Goal: Task Accomplishment & Management: Manage account settings

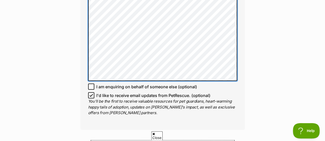
scroll to position [422, 0]
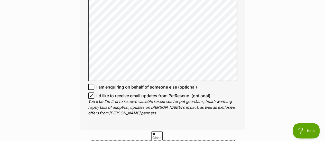
click at [92, 94] on icon at bounding box center [91, 96] width 4 height 4
click at [92, 93] on input "I'd like to receive email updates from PetRescue. (optional)" at bounding box center [91, 96] width 6 height 6
checkbox input "false"
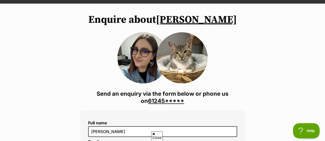
scroll to position [0, 0]
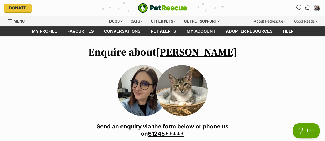
click at [193, 53] on link "Samson" at bounding box center [196, 52] width 81 height 13
click at [318, 8] on img "My account" at bounding box center [316, 8] width 7 height 7
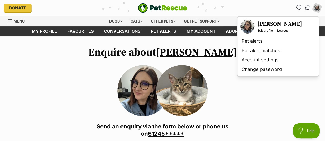
click at [263, 31] on link "Edit profile" at bounding box center [264, 31] width 15 height 4
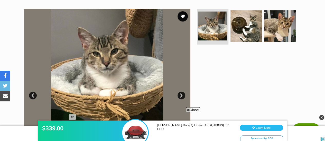
scroll to position [99, 0]
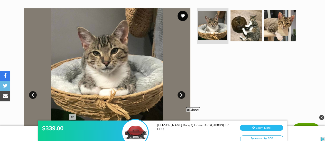
click at [181, 93] on link "Next" at bounding box center [181, 95] width 8 height 8
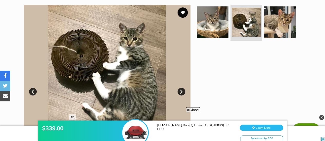
scroll to position [102, 0]
click at [182, 92] on link "Next" at bounding box center [181, 92] width 8 height 8
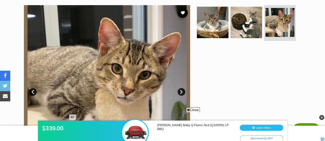
click at [182, 92] on link "Next" at bounding box center [181, 92] width 8 height 8
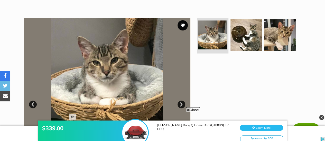
scroll to position [93, 0]
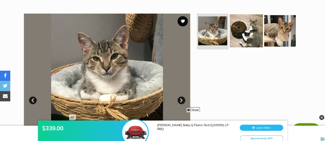
click at [255, 36] on img at bounding box center [246, 30] width 33 height 33
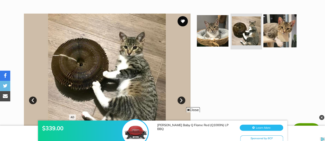
click at [265, 36] on img at bounding box center [279, 30] width 33 height 33
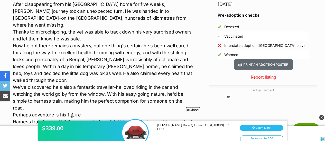
scroll to position [495, 0]
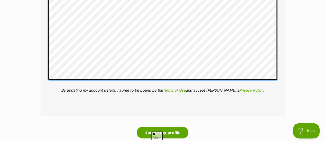
scroll to position [784, 0]
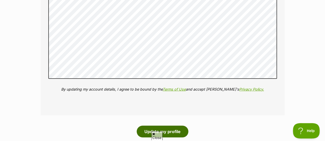
click at [183, 132] on button "Update my profile" at bounding box center [163, 132] width 52 height 12
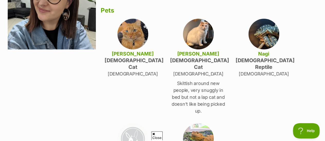
scroll to position [86, 0]
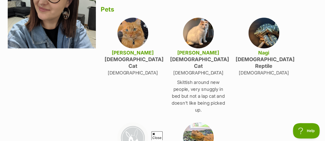
click at [132, 30] on img at bounding box center [132, 33] width 31 height 31
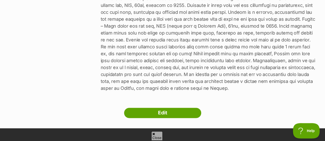
scroll to position [299, 0]
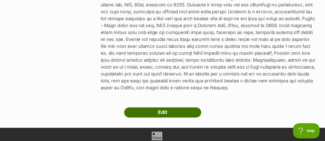
click at [183, 108] on link "Edit" at bounding box center [162, 113] width 77 height 10
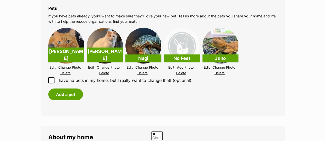
click at [52, 68] on link "Edit" at bounding box center [53, 68] width 6 height 4
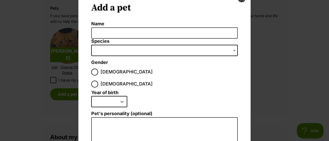
scroll to position [22, 0]
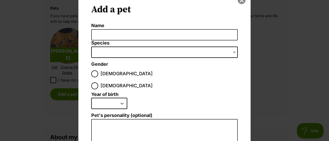
click at [240, 3] on button "close" at bounding box center [241, 0] width 8 height 8
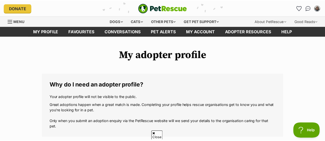
scroll to position [552, 0]
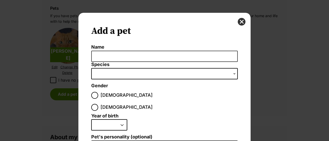
scroll to position [73, 0]
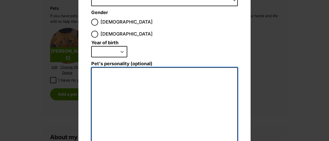
click at [165, 73] on textarea "Pet's personality (optional)" at bounding box center [164, 124] width 146 height 112
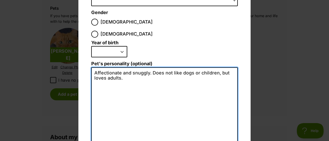
drag, startPoint x: 154, startPoint y: 72, endPoint x: 153, endPoint y: 68, distance: 4.0
click at [153, 68] on textarea "Affectionate and snuggly. Does not like dogs or children, but loves adults." at bounding box center [164, 124] width 146 height 112
click at [150, 68] on textarea "Affectionate and snuggly. Does not like dogs or children, but loves adults." at bounding box center [164, 124] width 146 height 112
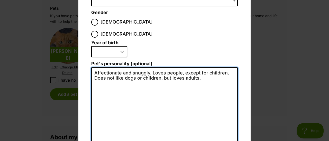
drag, startPoint x: 134, startPoint y: 67, endPoint x: 212, endPoint y: 66, distance: 77.5
click at [212, 68] on textarea "Affectionate and snuggly. Loves people, except for children. Does not like dogs…" at bounding box center [164, 124] width 146 height 112
click at [99, 68] on textarea "Affectionate and snuggly. Loves people, except for children. Does not like dogs." at bounding box center [164, 124] width 146 height 112
click at [99, 68] on textarea "Affectionate and snuggly. Loves people, except for children. Cautious of dogs." at bounding box center [164, 124] width 146 height 112
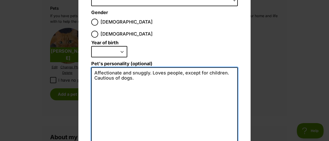
click at [99, 68] on textarea "Affectionate and snuggly. Loves people, except for children. Cautious of dogs." at bounding box center [164, 124] width 146 height 112
click at [179, 75] on textarea "Affectionate and snuggly. Loves people, except for children. Cautious of dogs." at bounding box center [164, 124] width 146 height 112
click at [180, 68] on textarea "Affectionate and snuggly. Loves people, except for children. Cautious of dogs." at bounding box center [164, 124] width 146 height 112
click at [149, 76] on textarea "Affectionate and snuggly. Loves people, except for children. Cautious of dogs." at bounding box center [164, 124] width 146 height 112
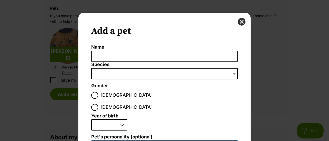
type textarea "Affectionate and snuggly. Loves people, except for children. Cautious of dogs."
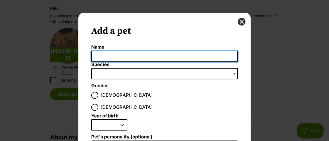
click at [104, 54] on input "Name" at bounding box center [164, 57] width 146 height 12
type input "[PERSON_NAME]"
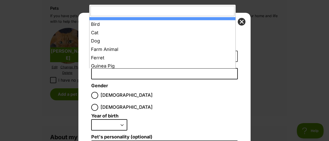
click at [103, 68] on span "Dialog Window - Close (Press escape to close)" at bounding box center [164, 73] width 146 height 11
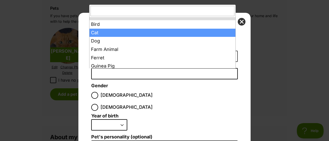
select select "2"
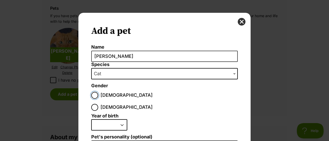
click at [93, 93] on input "[DEMOGRAPHIC_DATA]" at bounding box center [94, 95] width 7 height 7
radio input "true"
click at [97, 120] on select "2025 2024 2023 2022 2021 2020 2019 2018 2017 2016 2015 2014 2013 2012 2011 2010…" at bounding box center [109, 125] width 36 height 11
click at [122, 120] on select "2025 2024 2023 2022 2021 2020 2019 2018 2017 2016 2015 2014 2013 2012 2011 2010…" at bounding box center [109, 125] width 36 height 11
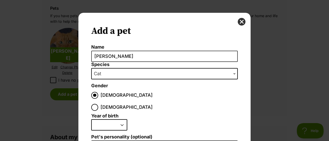
select select "2012"
click at [91, 120] on select "2025 2024 2023 2022 2021 2020 2019 2018 2017 2016 2015 2014 2013 2012 2011 2010…" at bounding box center [109, 125] width 36 height 11
click at [185, 114] on fieldset "Year of birth [DEMOGRAPHIC_DATA] [DEMOGRAPHIC_DATA] [DEMOGRAPHIC_DATA] [DEMOGRA…" at bounding box center [164, 124] width 146 height 21
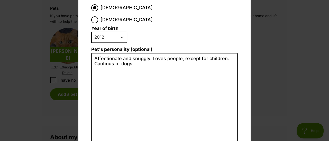
scroll to position [133, 0]
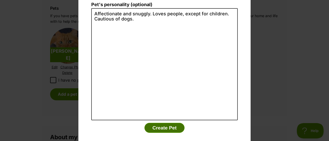
click at [156, 123] on button "Create Pet" at bounding box center [164, 128] width 40 height 10
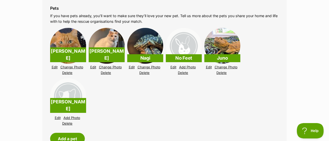
scroll to position [552, 0]
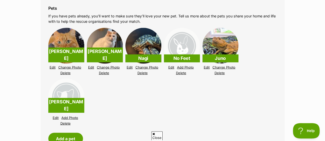
click at [73, 118] on link "Add Photo" at bounding box center [69, 118] width 17 height 4
click at [74, 116] on link "Add Photo" at bounding box center [69, 118] width 17 height 4
